Goal: Task Accomplishment & Management: Manage account settings

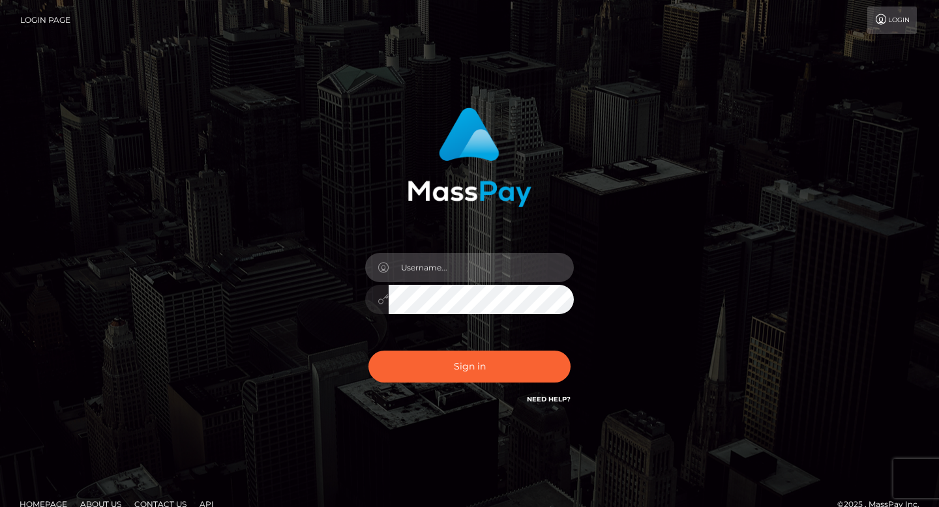
click at [514, 268] on input "text" at bounding box center [481, 267] width 185 height 29
type input "[EMAIL_ADDRESS][DOMAIN_NAME]"
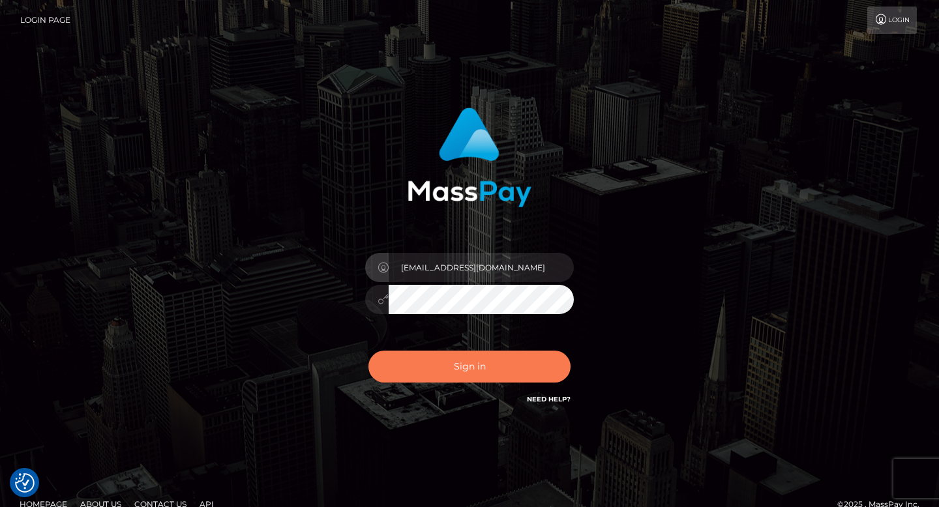
click at [473, 362] on button "Sign in" at bounding box center [469, 367] width 202 height 32
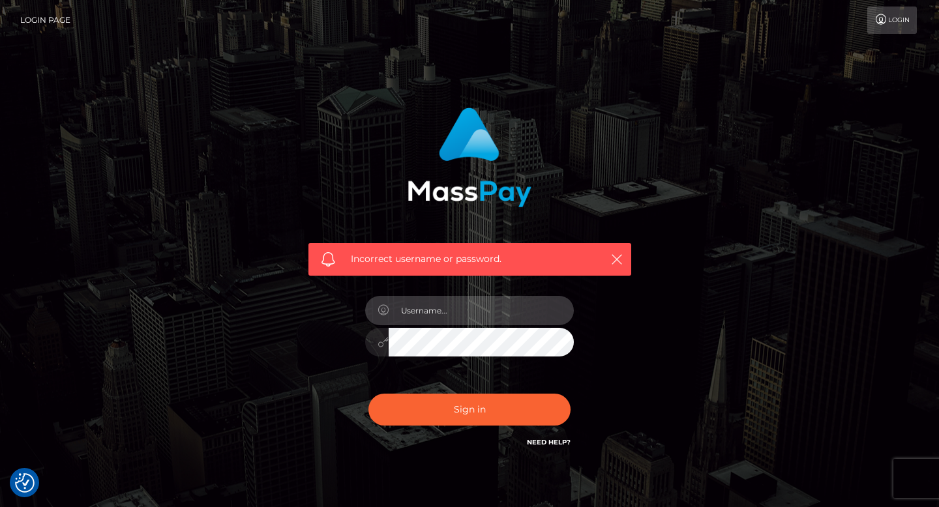
click at [457, 312] on input "text" at bounding box center [481, 310] width 185 height 29
type input "[EMAIL_ADDRESS][DOMAIN_NAME]"
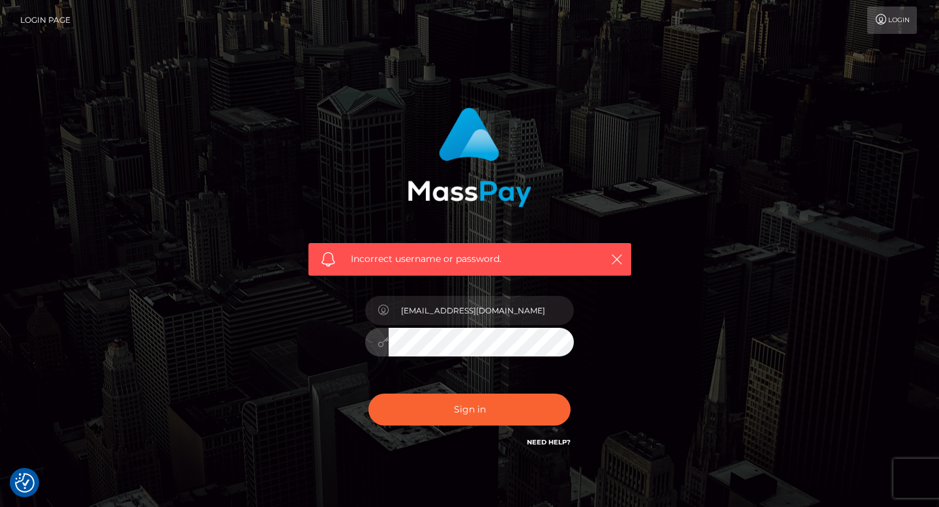
click at [370, 341] on div at bounding box center [469, 340] width 209 height 25
click at [368, 394] on button "Sign in" at bounding box center [469, 410] width 202 height 32
click at [616, 258] on icon "button" at bounding box center [616, 259] width 13 height 13
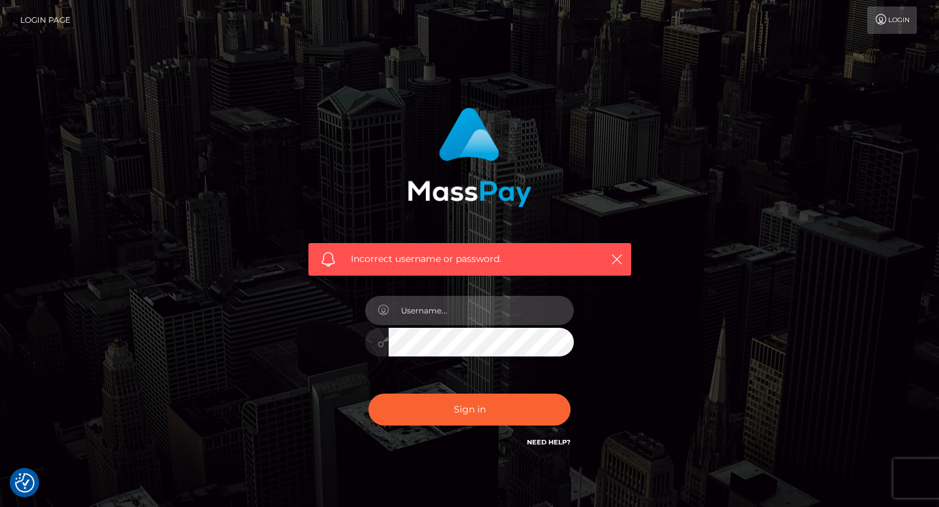
click at [505, 307] on input "text" at bounding box center [481, 310] width 185 height 29
type input "[EMAIL_ADDRESS][DOMAIN_NAME]"
click at [776, 276] on div "Incorrect username or password. thatgirlariii47@gmail.com" at bounding box center [469, 285] width 743 height 375
click at [554, 443] on link "Need Help?" at bounding box center [549, 442] width 44 height 8
